Goal: Navigation & Orientation: Find specific page/section

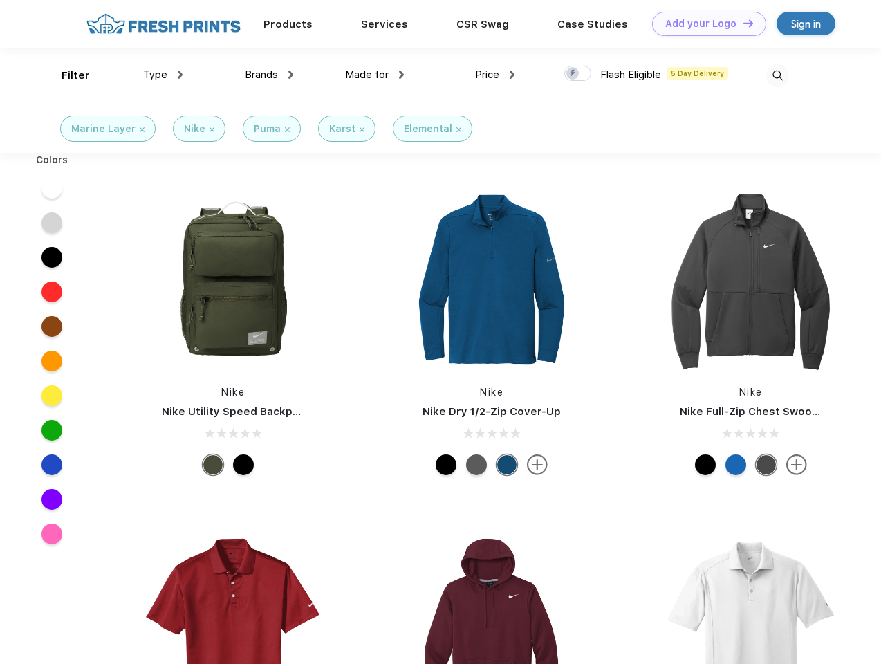
scroll to position [1, 0]
click at [704, 24] on link "Add your Logo Design Tool" at bounding box center [709, 24] width 114 height 24
click at [0, 0] on div "Design Tool" at bounding box center [0, 0] width 0 height 0
click at [742, 23] on link "Add your Logo Design Tool" at bounding box center [709, 24] width 114 height 24
click at [66, 75] on div "Filter" at bounding box center [76, 76] width 28 height 16
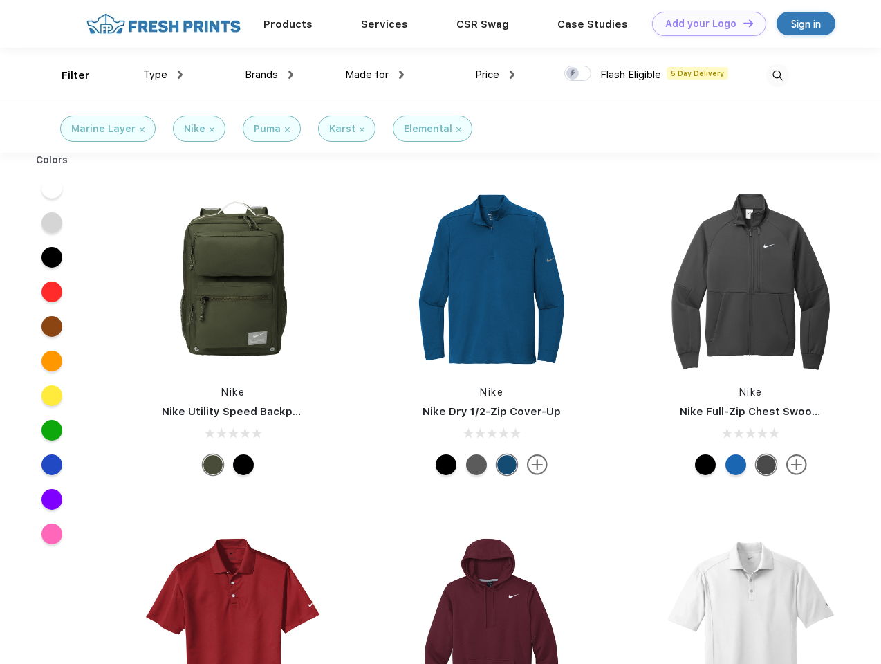
click at [163, 75] on span "Type" at bounding box center [155, 74] width 24 height 12
click at [269, 75] on span "Brands" at bounding box center [261, 74] width 33 height 12
click at [375, 75] on span "Made for" at bounding box center [367, 74] width 44 height 12
click at [495, 75] on span "Price" at bounding box center [487, 74] width 24 height 12
click at [578, 74] on div at bounding box center [578, 73] width 27 height 15
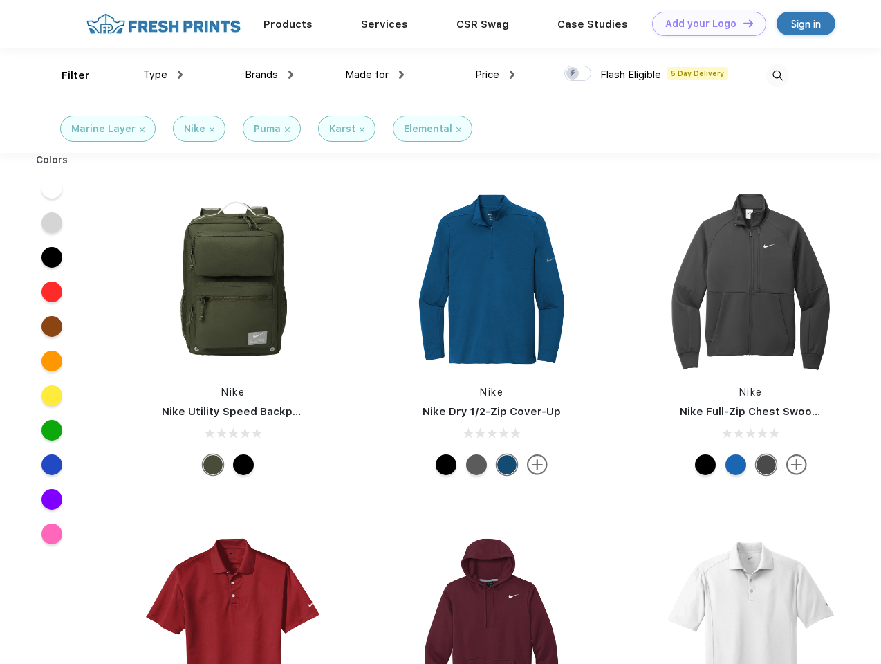
click at [574, 74] on input "checkbox" at bounding box center [569, 69] width 9 height 9
click at [778, 75] on img at bounding box center [778, 75] width 23 height 23
